Goal: Transaction & Acquisition: Purchase product/service

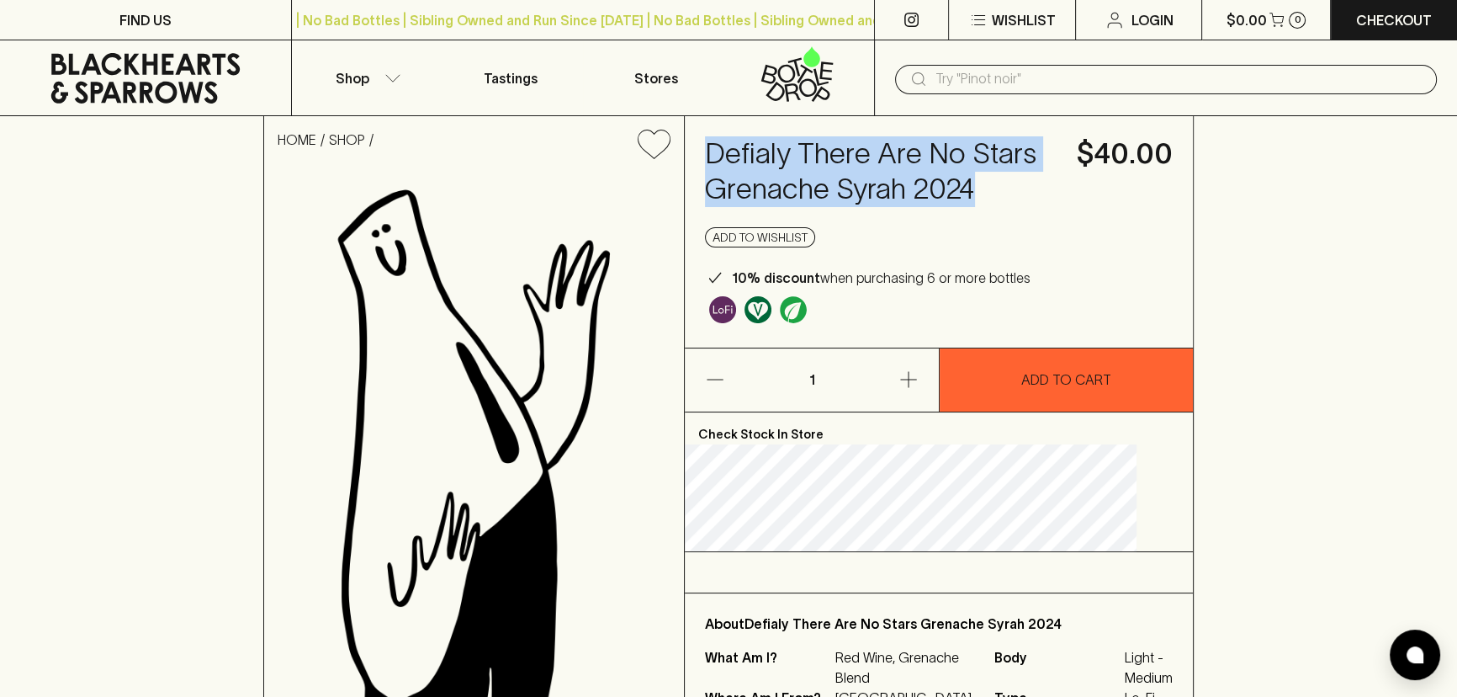
drag, startPoint x: 727, startPoint y: 138, endPoint x: 872, endPoint y: 220, distance: 166.1
click at [872, 220] on div "Defialy There Are No Stars Grenache Syrah 2024 $40.00 Add to wishlist 10% disco…" at bounding box center [939, 231] width 508 height 231
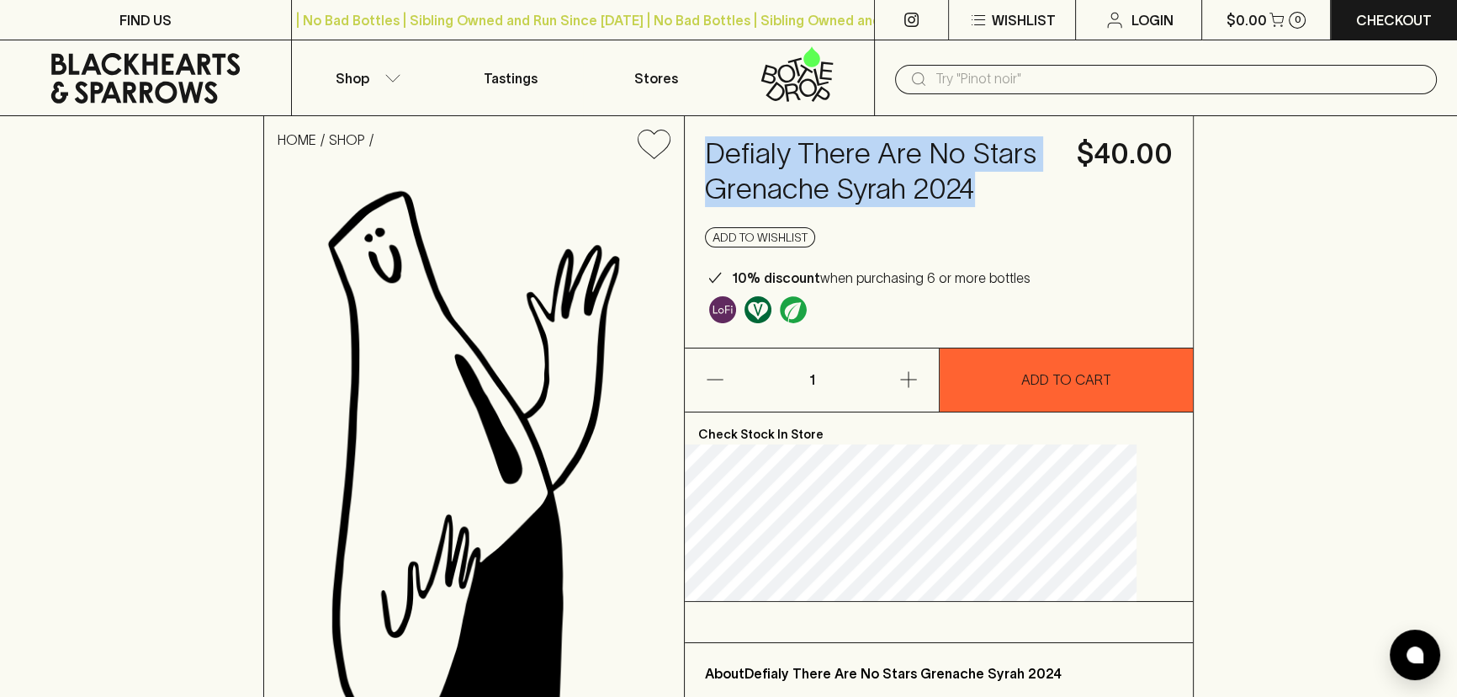
copy h4 "Defialy There Are No Stars Grenache Syrah 2024"
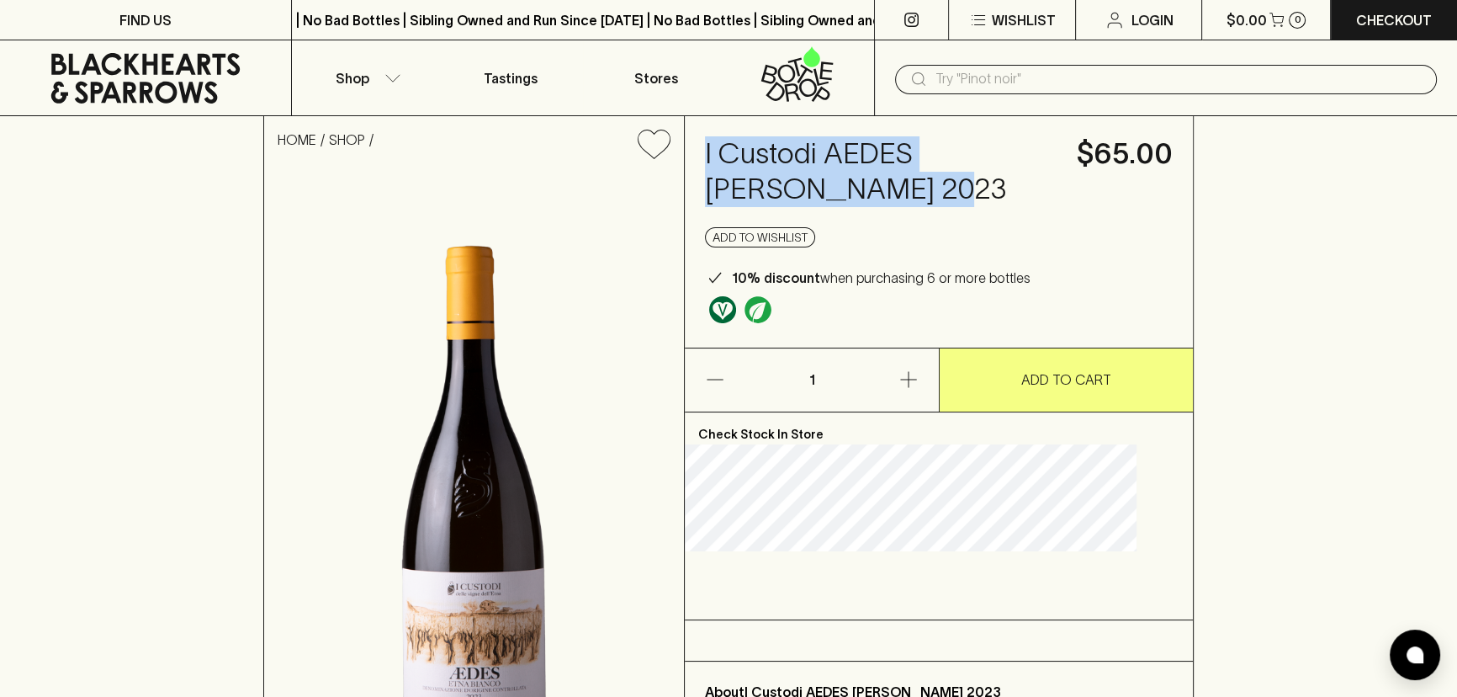
drag, startPoint x: 893, startPoint y: 181, endPoint x: 731, endPoint y: 155, distance: 164.4
click at [731, 155] on div "I Custodi AEDES Etna Bianco 2023 $65.00 Add to wishlist 10% discount when purch…" at bounding box center [939, 231] width 508 height 231
copy h4 "I Custodi AEDES Etna Bianco 2023"
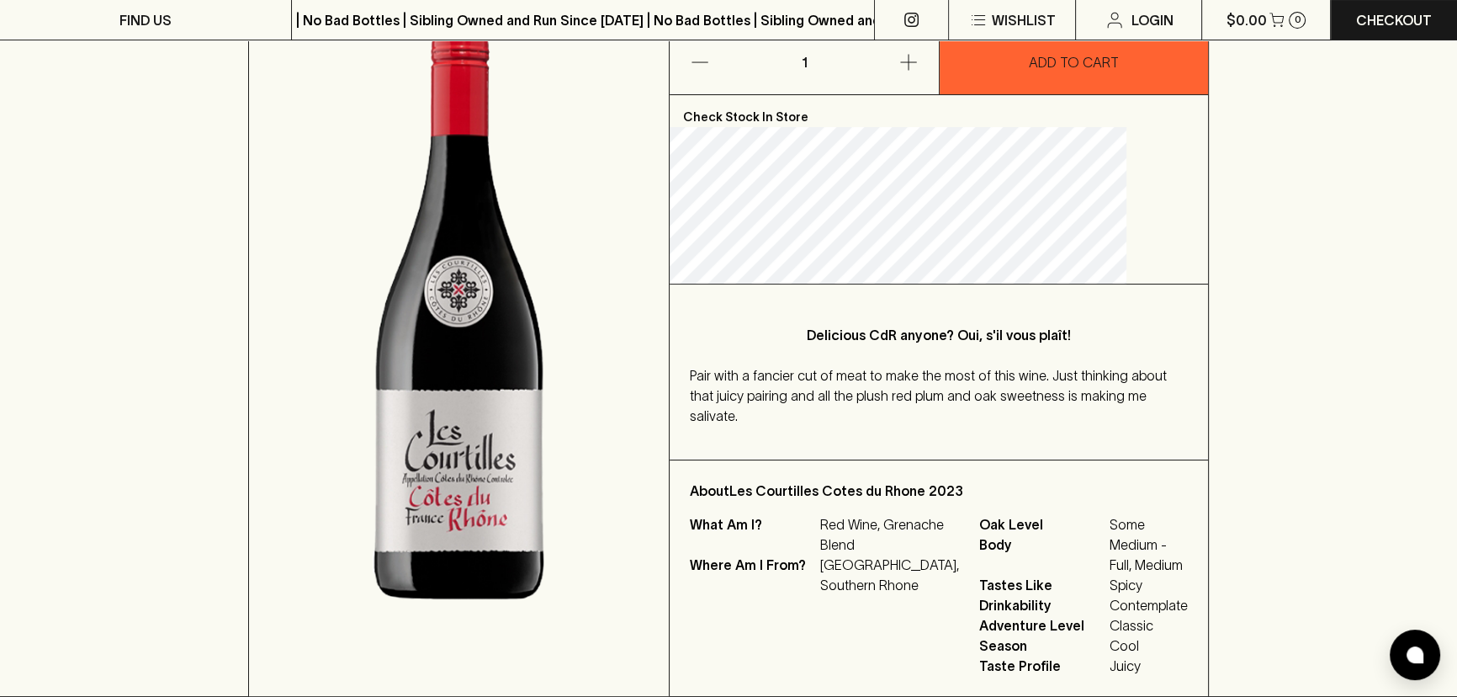
scroll to position [305, 0]
